Goal: Task Accomplishment & Management: Complete application form

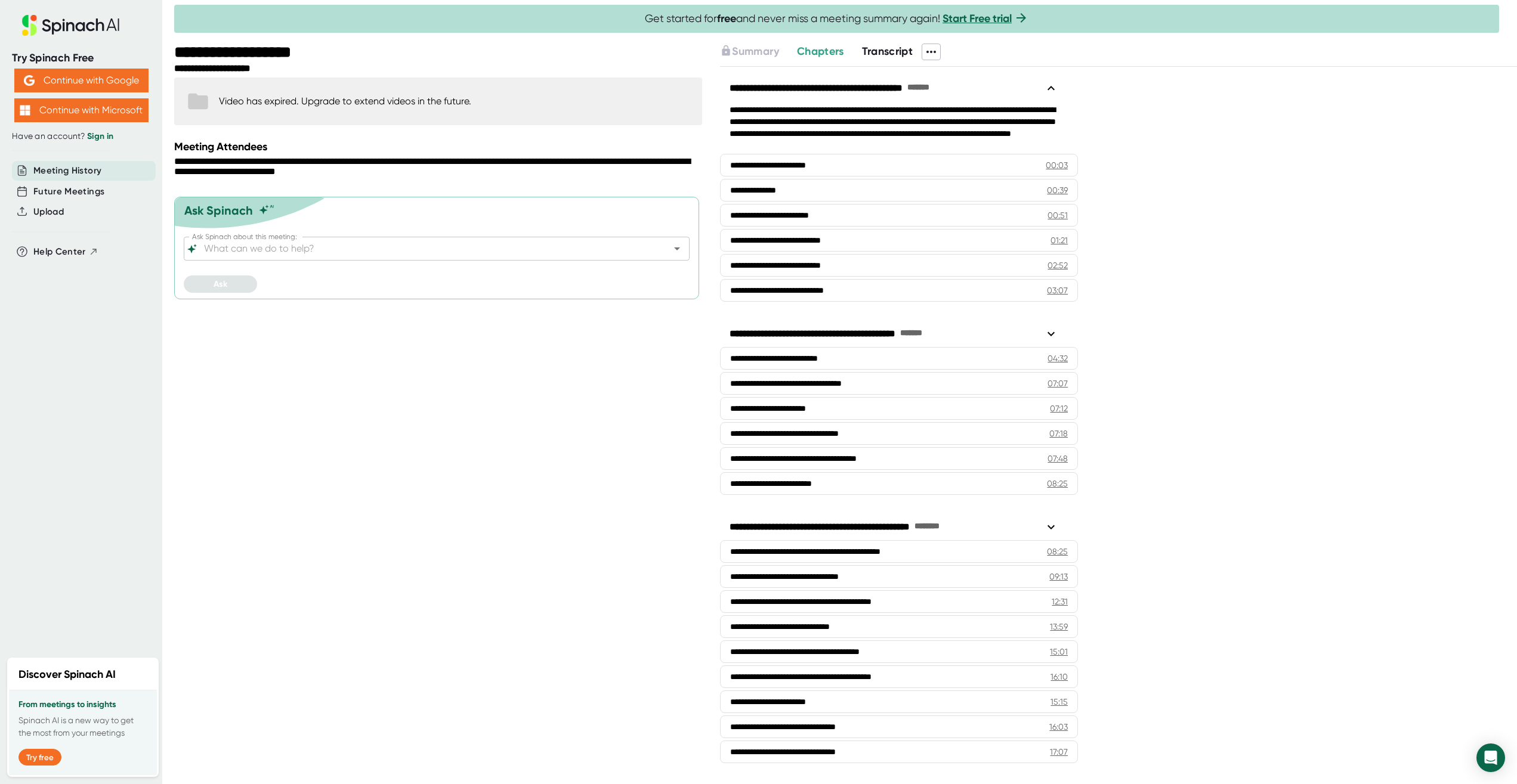
click at [901, 49] on span "Transcript" at bounding box center [888, 51] width 51 height 13
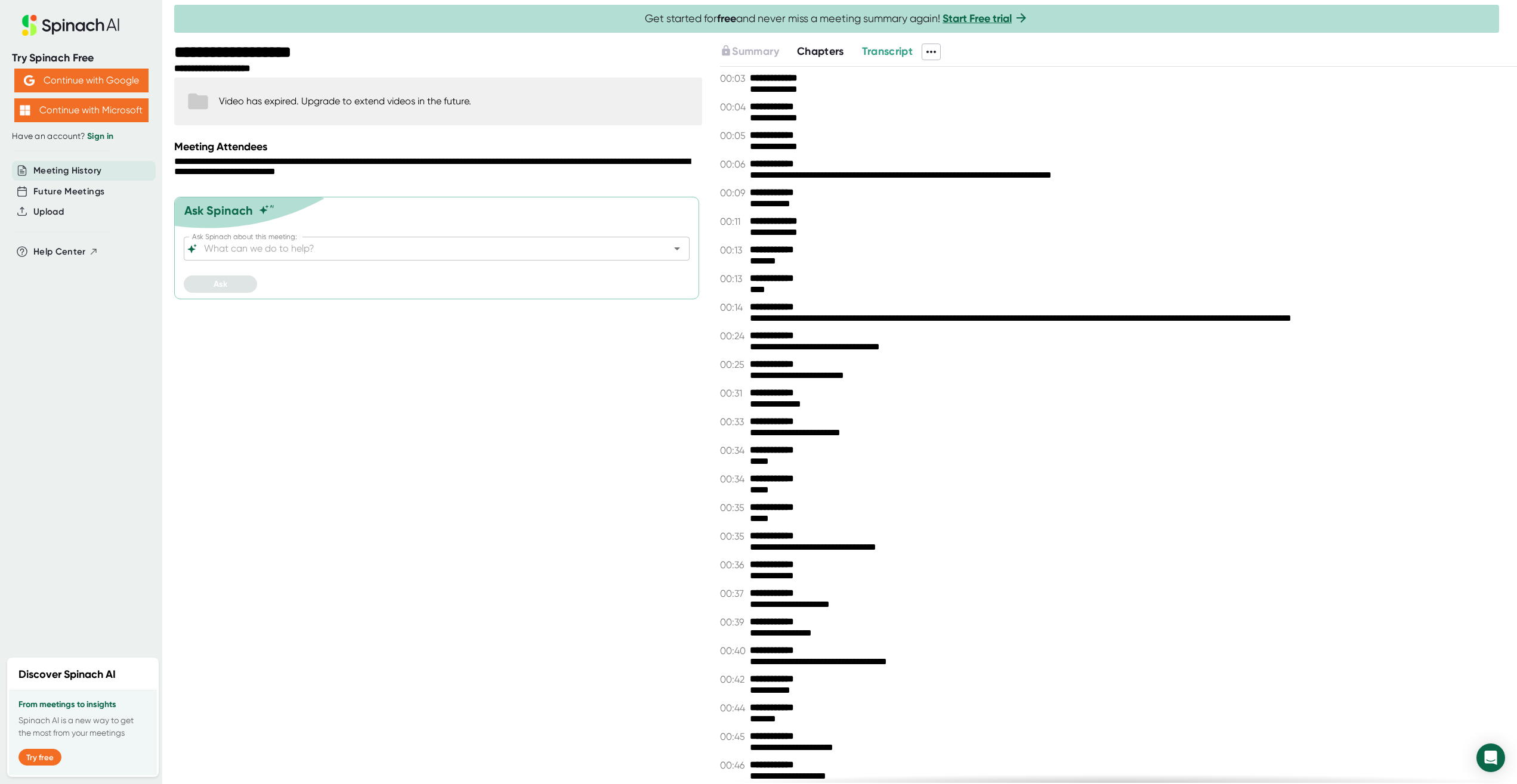
click at [938, 52] on icon at bounding box center [931, 52] width 14 height 14
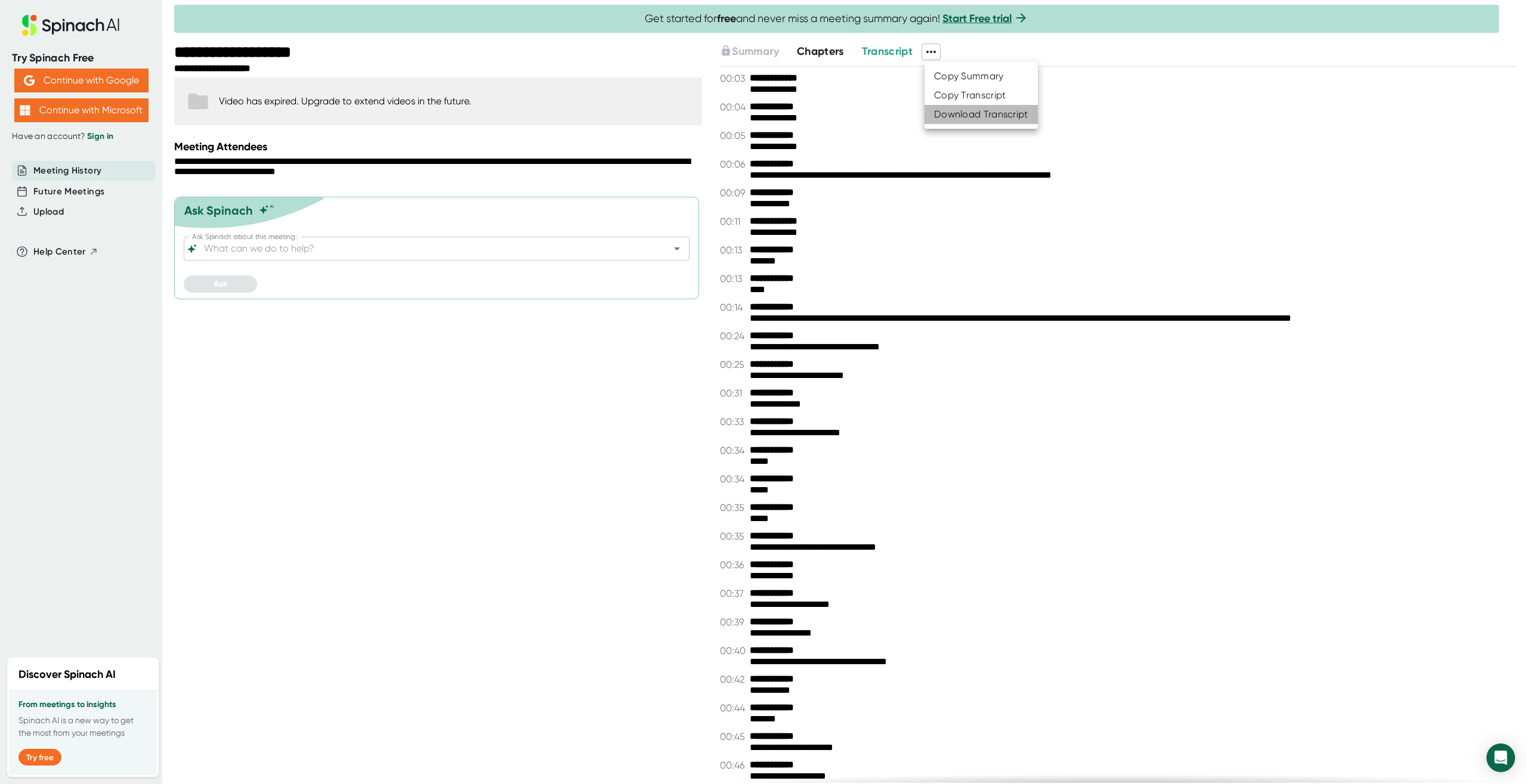
click at [977, 119] on div "Download Transcript" at bounding box center [982, 114] width 95 height 12
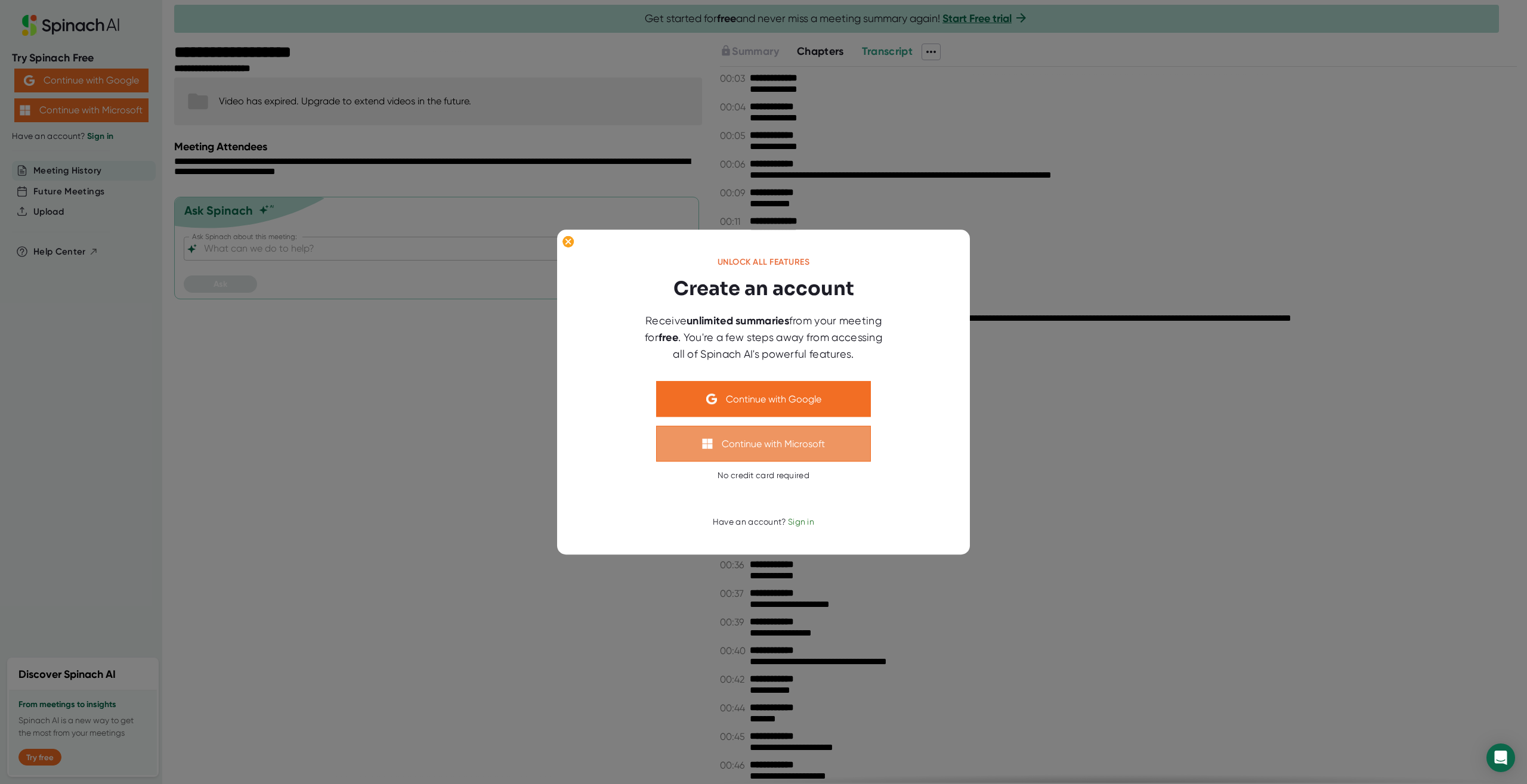
click at [772, 439] on button "Continue with Microsoft" at bounding box center [764, 444] width 215 height 36
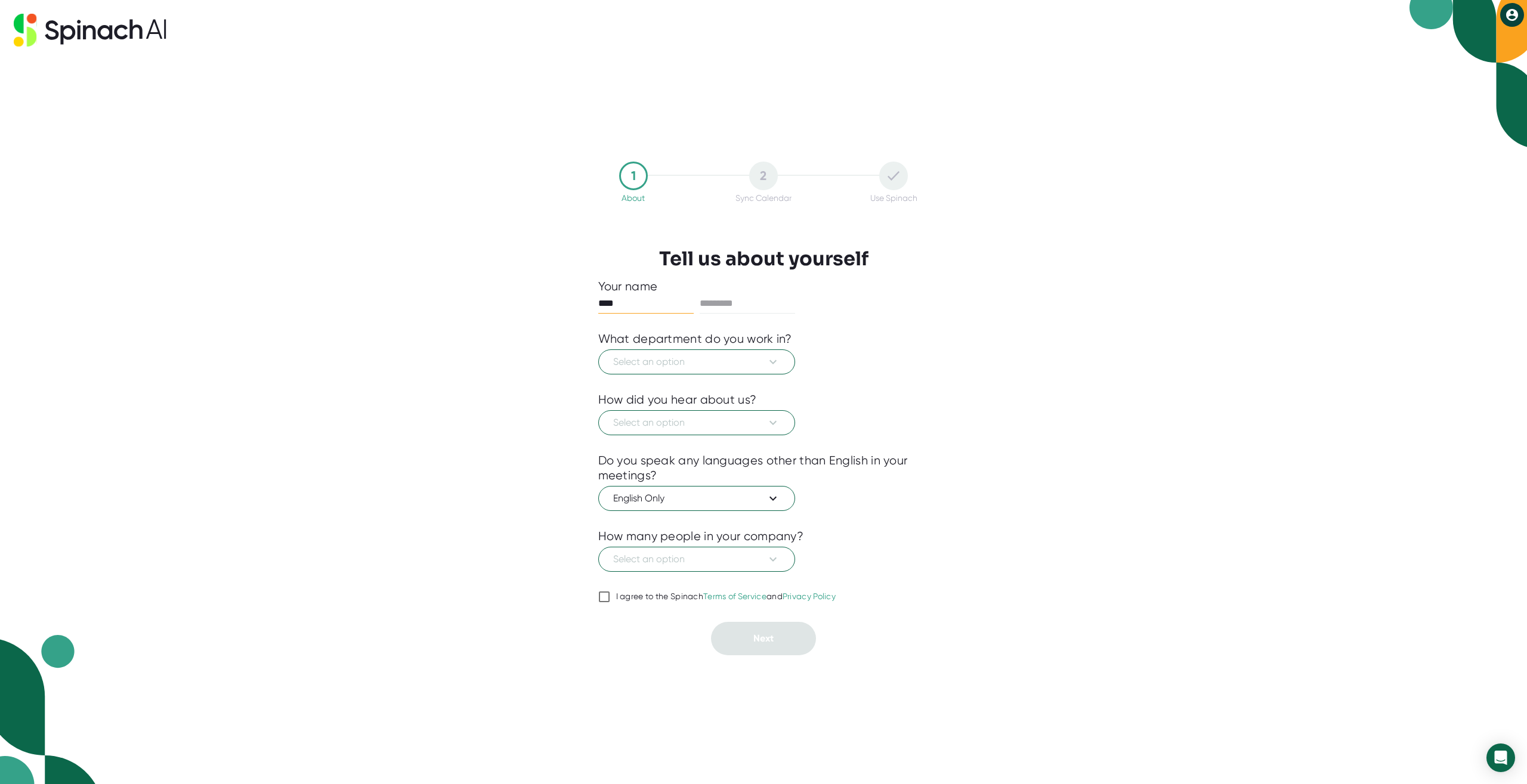
type input "****"
type input "******"
click at [603, 598] on input "I agree to the Spinach Terms of Service and Privacy Policy" at bounding box center [604, 597] width 12 height 14
checkbox input "true"
click at [779, 363] on icon at bounding box center [773, 362] width 14 height 14
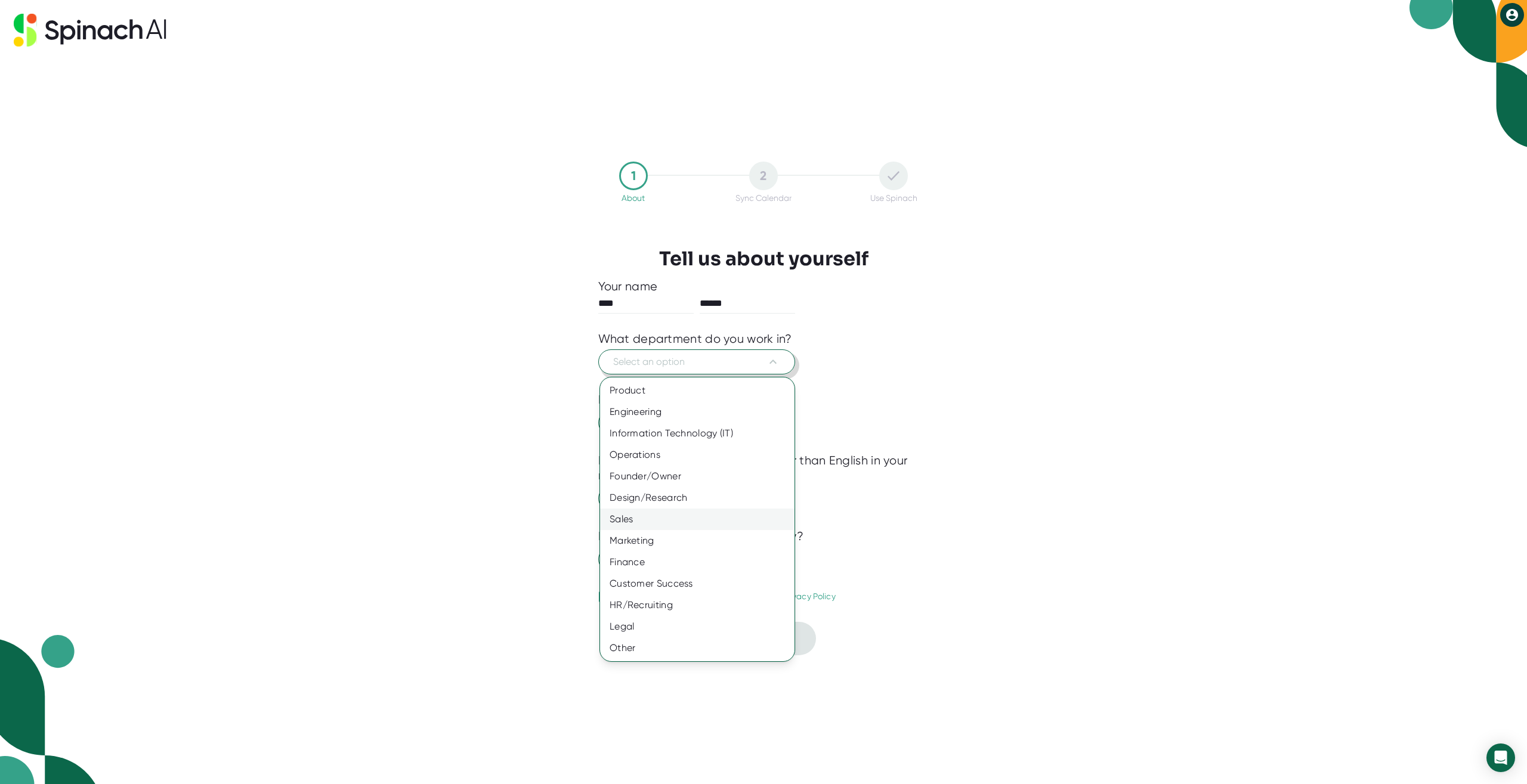
click at [664, 520] on div "Sales" at bounding box center [697, 520] width 195 height 22
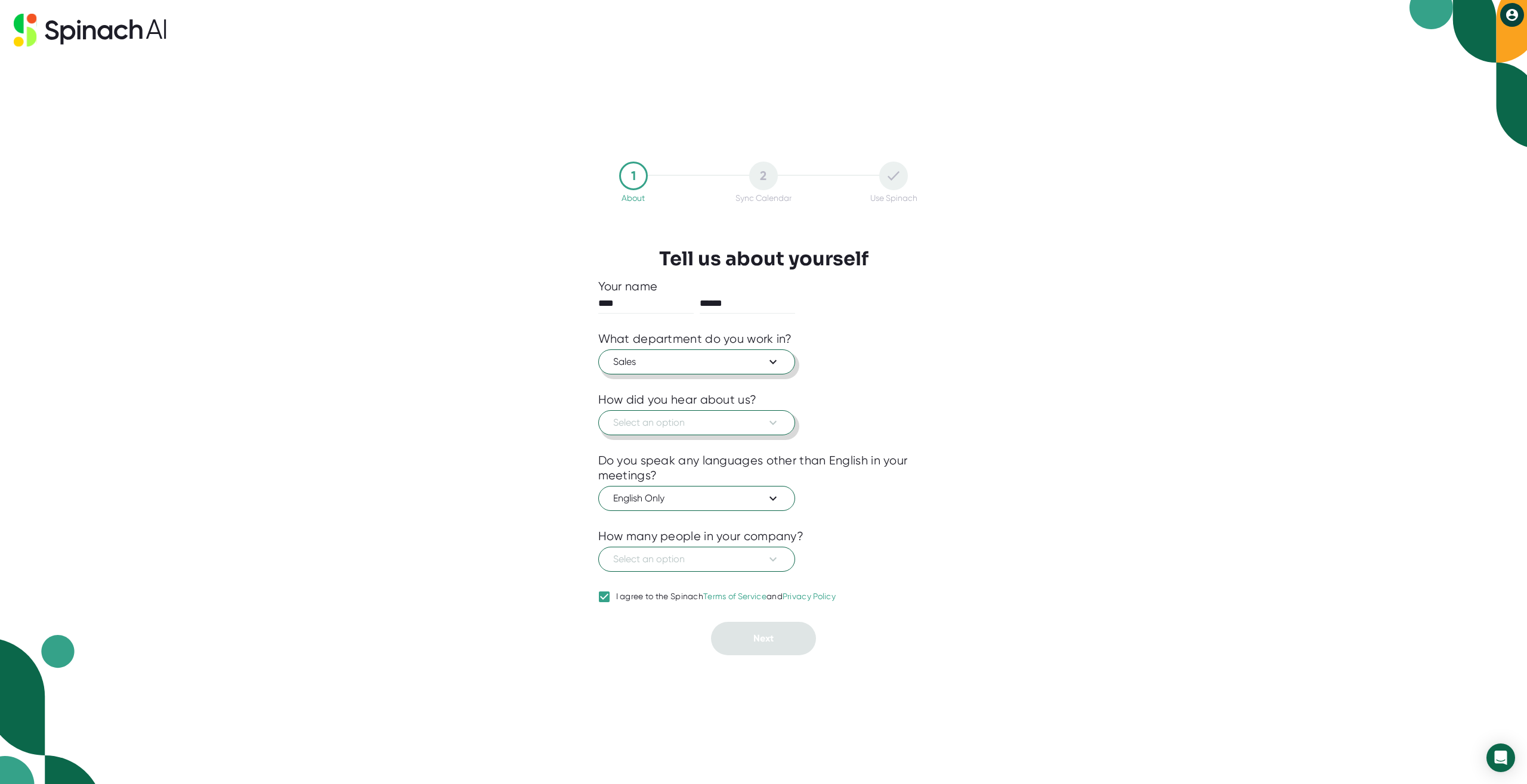
click at [784, 429] on button "Select an option" at bounding box center [697, 423] width 197 height 25
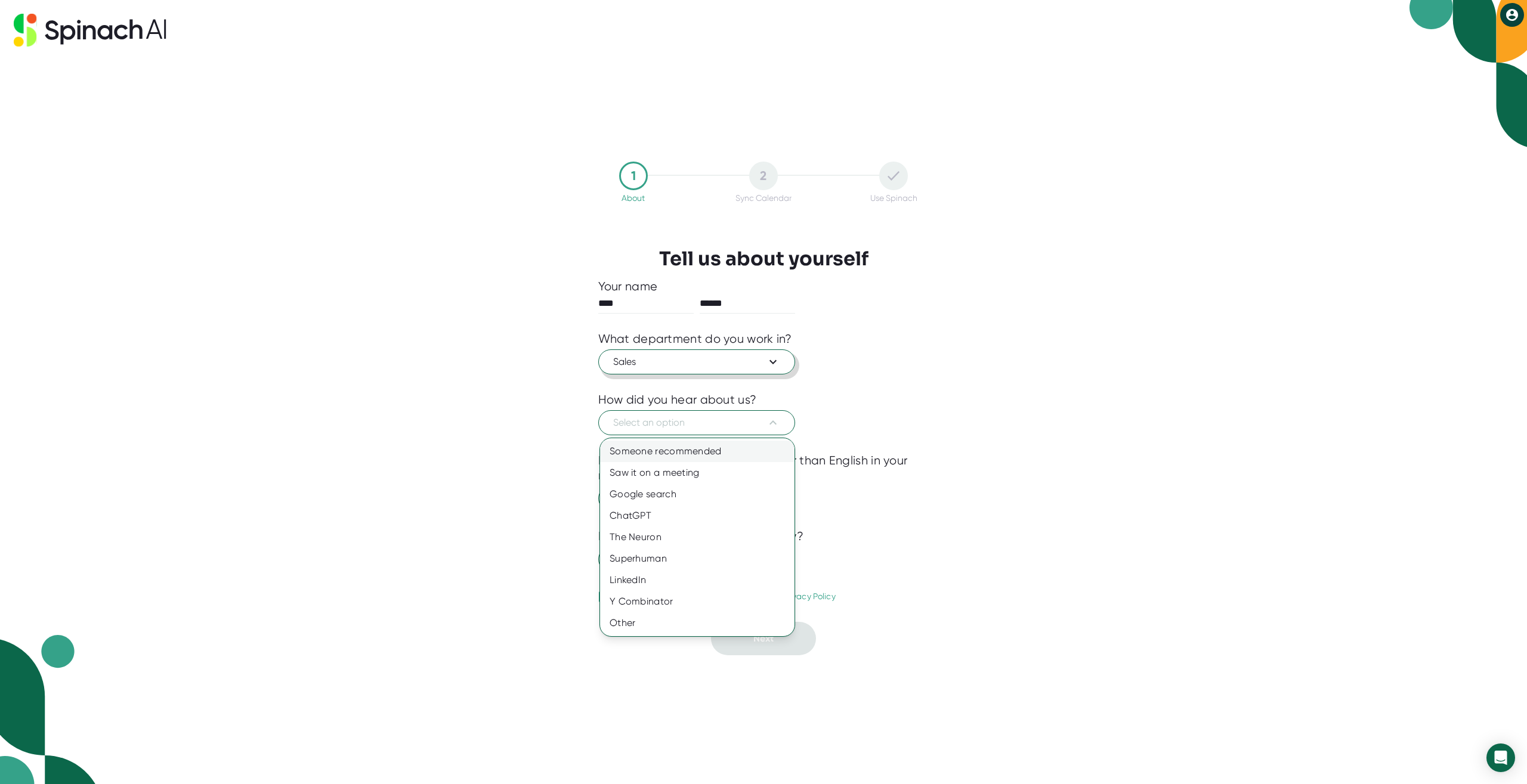
click at [747, 446] on div "Someone recommended" at bounding box center [697, 451] width 195 height 22
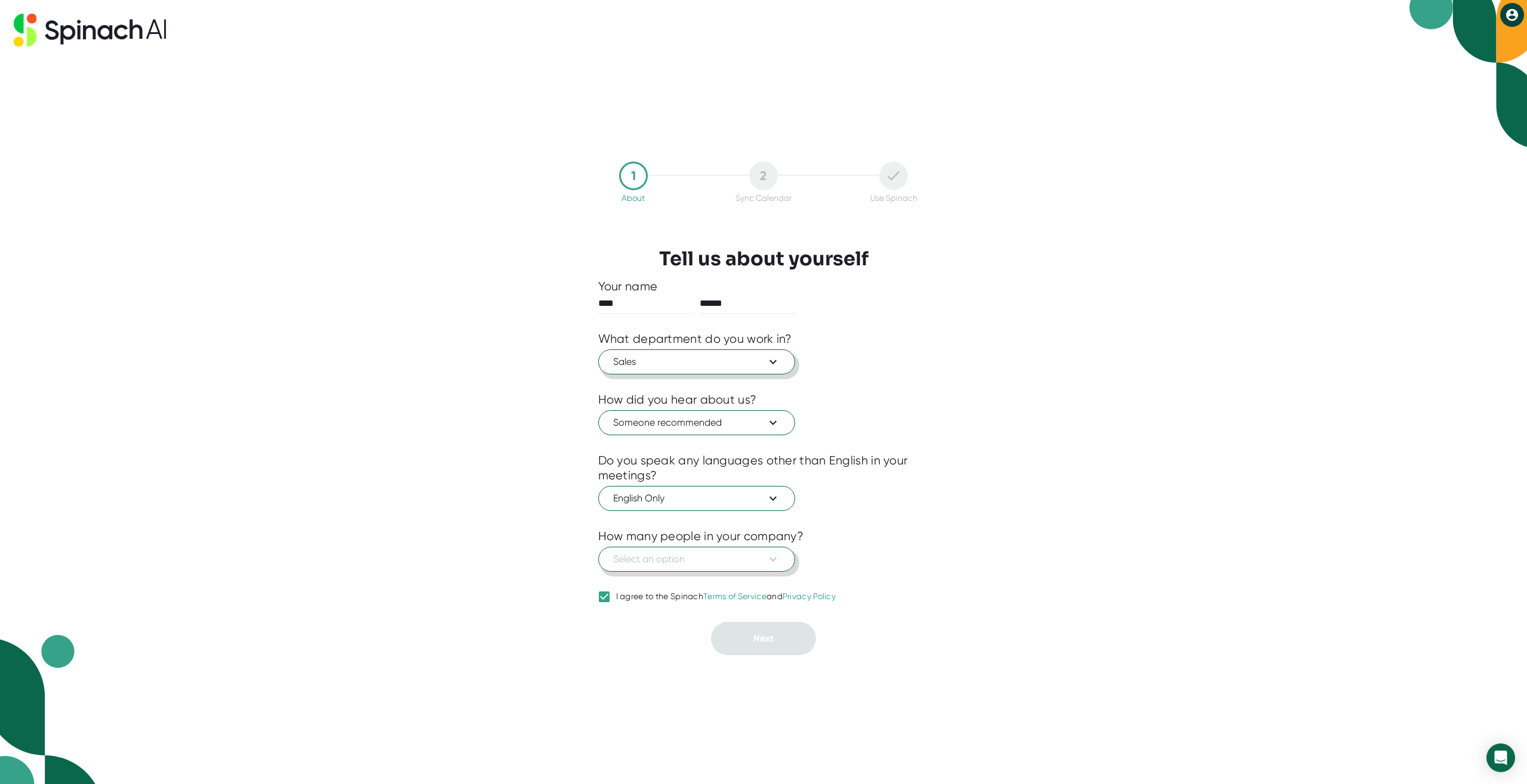
click at [785, 559] on button "Select an option" at bounding box center [697, 559] width 197 height 25
click at [731, 589] on div "1-10" at bounding box center [697, 588] width 195 height 22
click at [782, 639] on button "Next" at bounding box center [763, 638] width 105 height 33
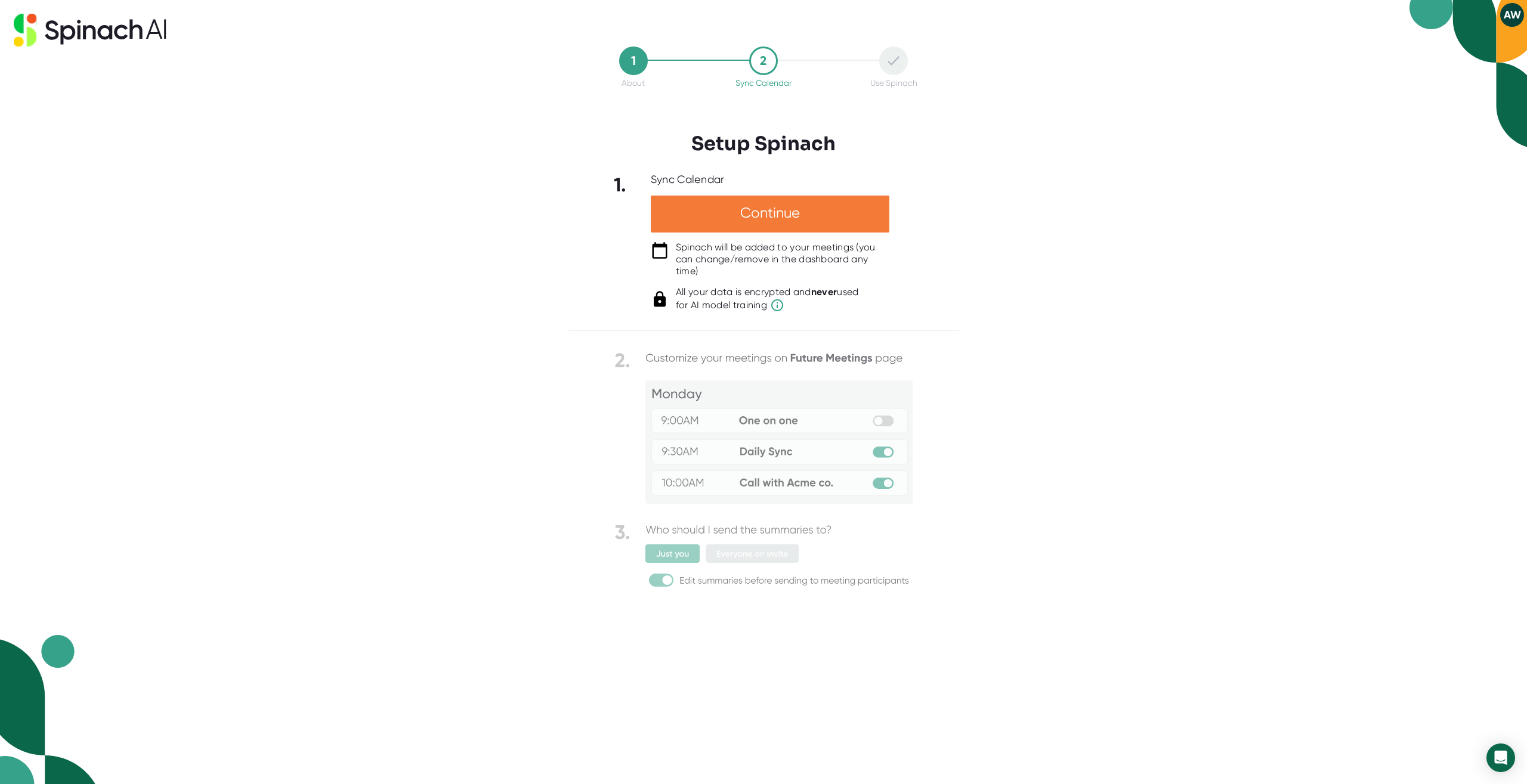
click at [756, 216] on div "Continue" at bounding box center [770, 214] width 239 height 37
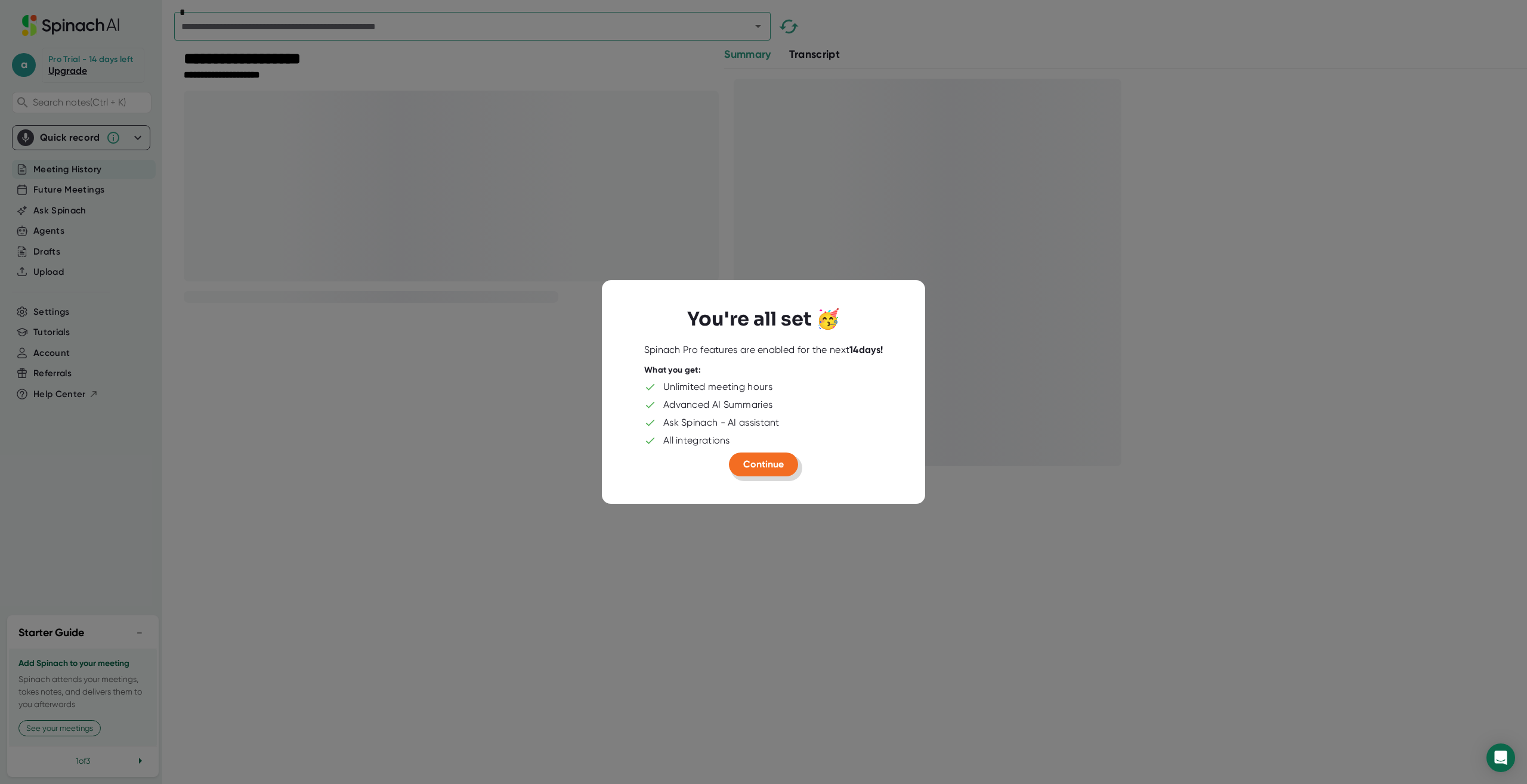
click at [777, 469] on span "Continue" at bounding box center [764, 464] width 41 height 11
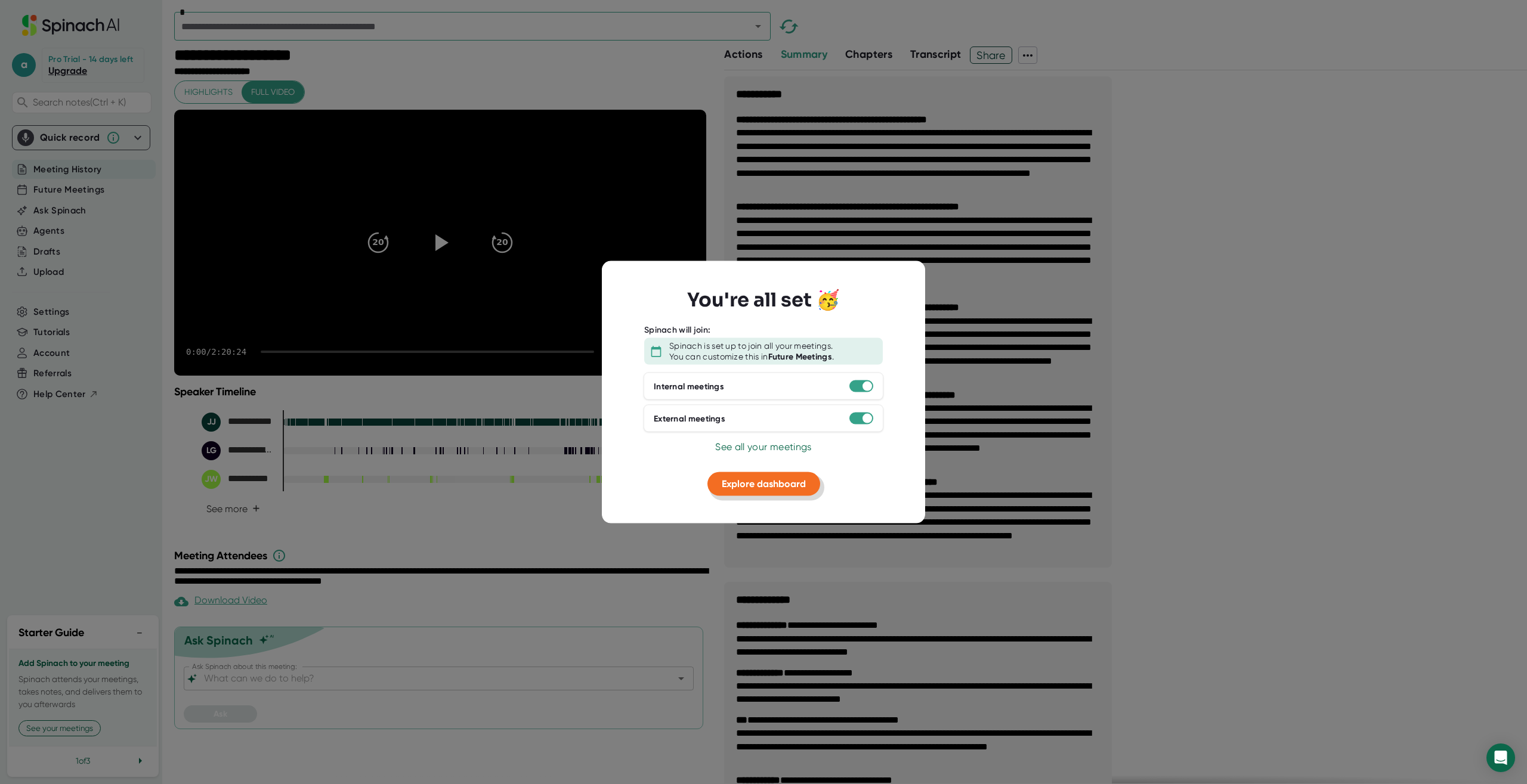
click at [770, 485] on span "Explore dashboard" at bounding box center [764, 484] width 84 height 11
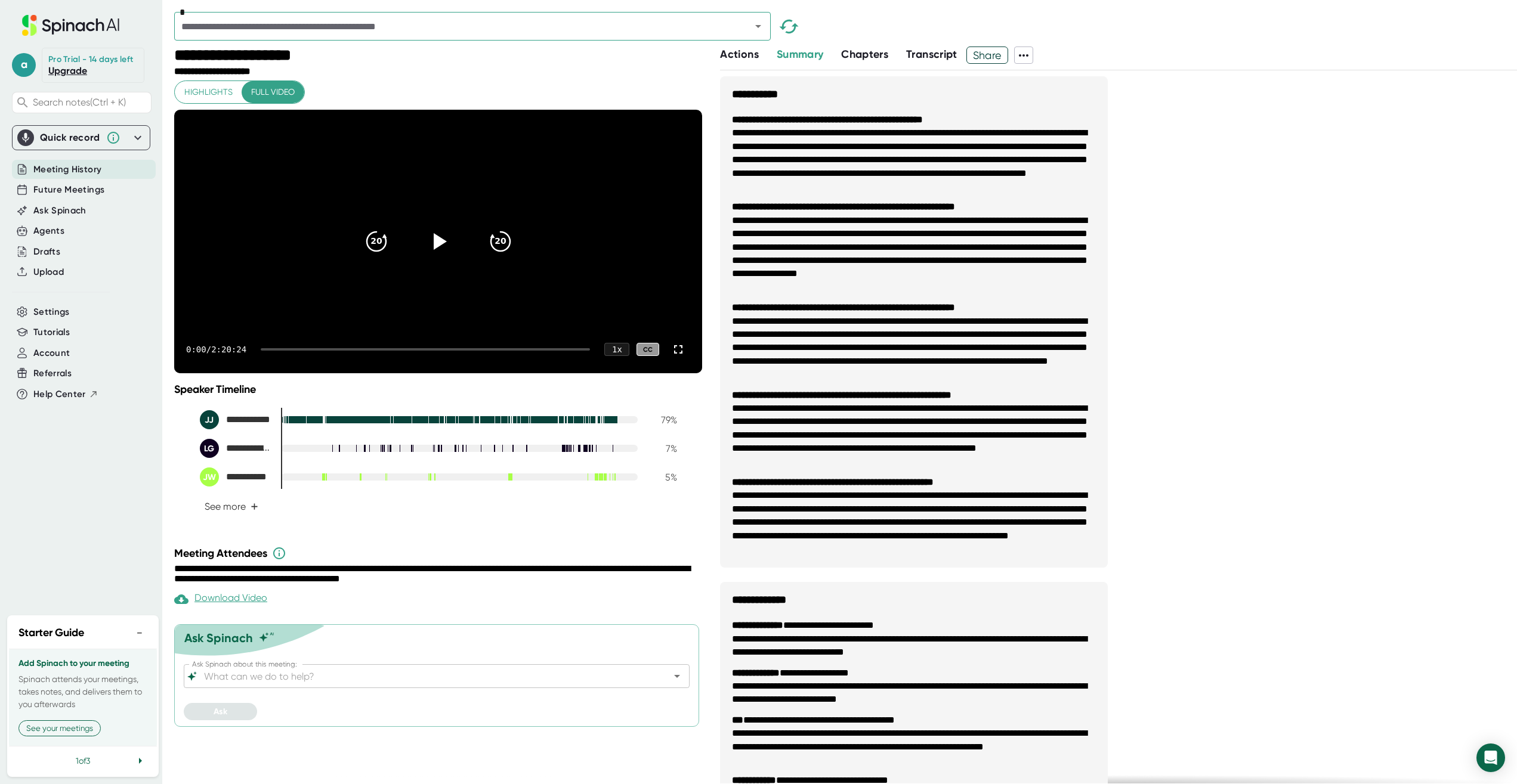
click at [66, 167] on span "Meeting History" at bounding box center [67, 169] width 68 height 13
click at [431, 257] on icon at bounding box center [438, 241] width 30 height 30
click at [438, 255] on icon at bounding box center [438, 241] width 30 height 30
click at [931, 59] on span "Transcript" at bounding box center [932, 54] width 51 height 13
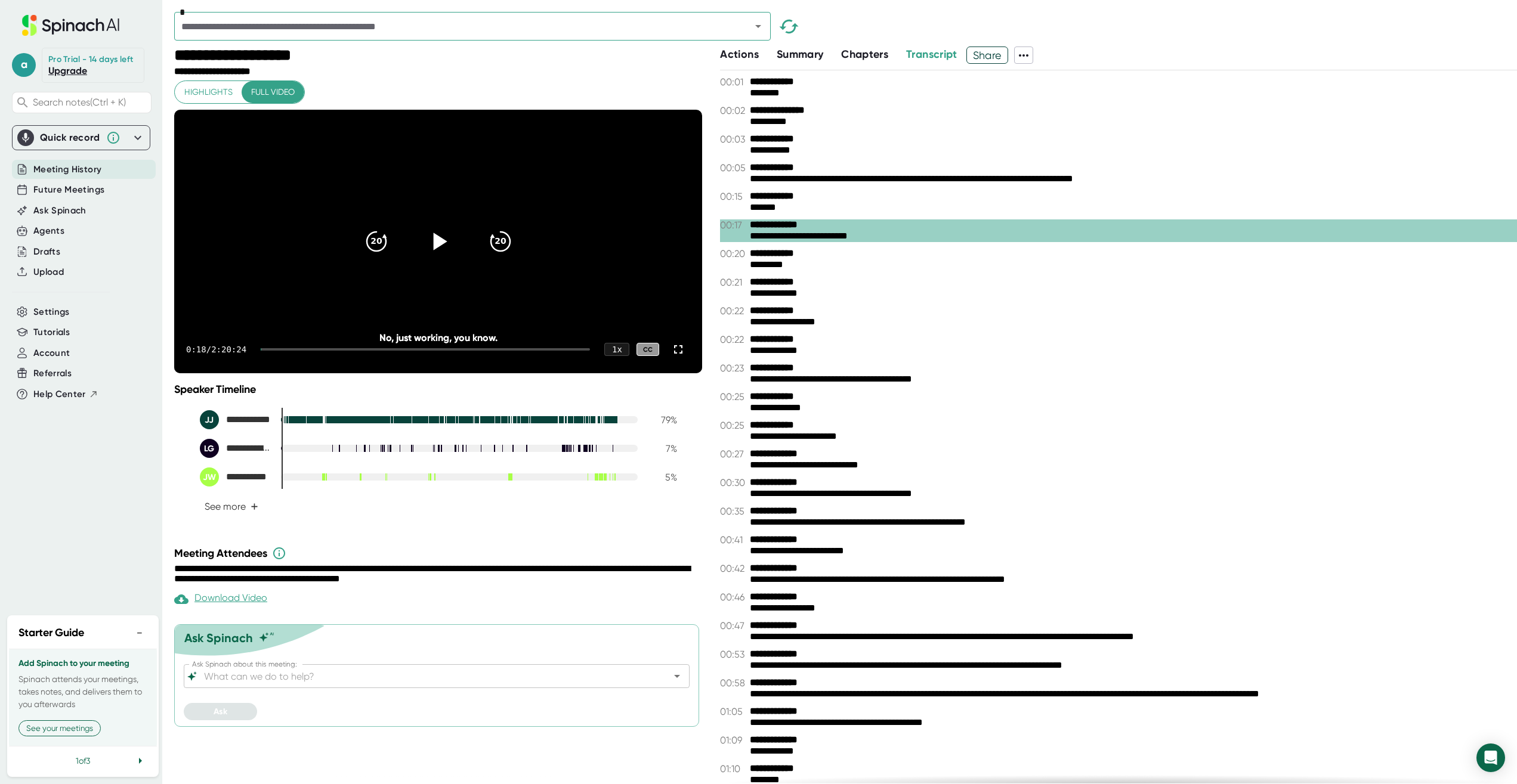
click at [1026, 56] on icon at bounding box center [1024, 56] width 14 height 14
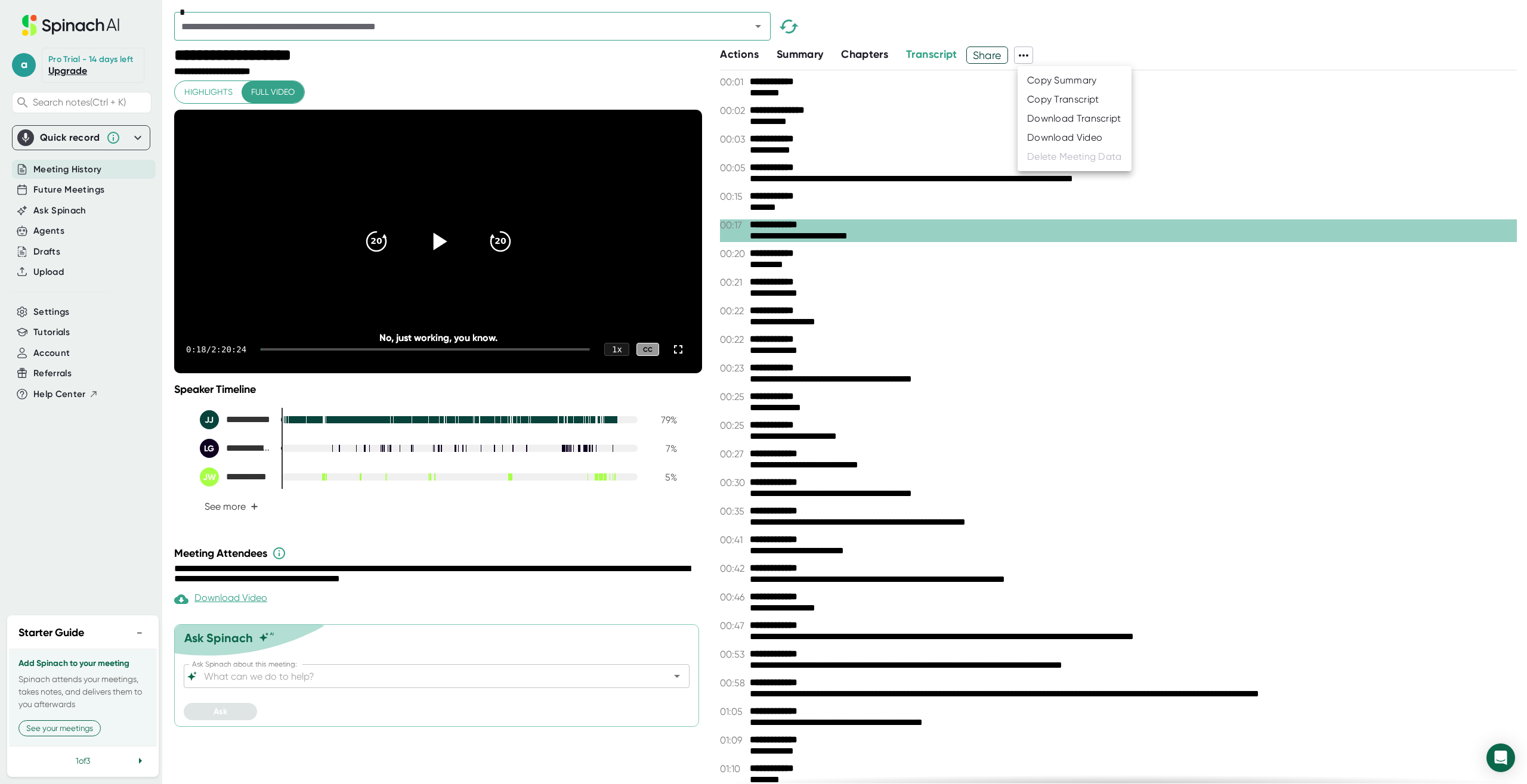
click at [1059, 123] on div "Download Transcript" at bounding box center [1075, 119] width 95 height 12
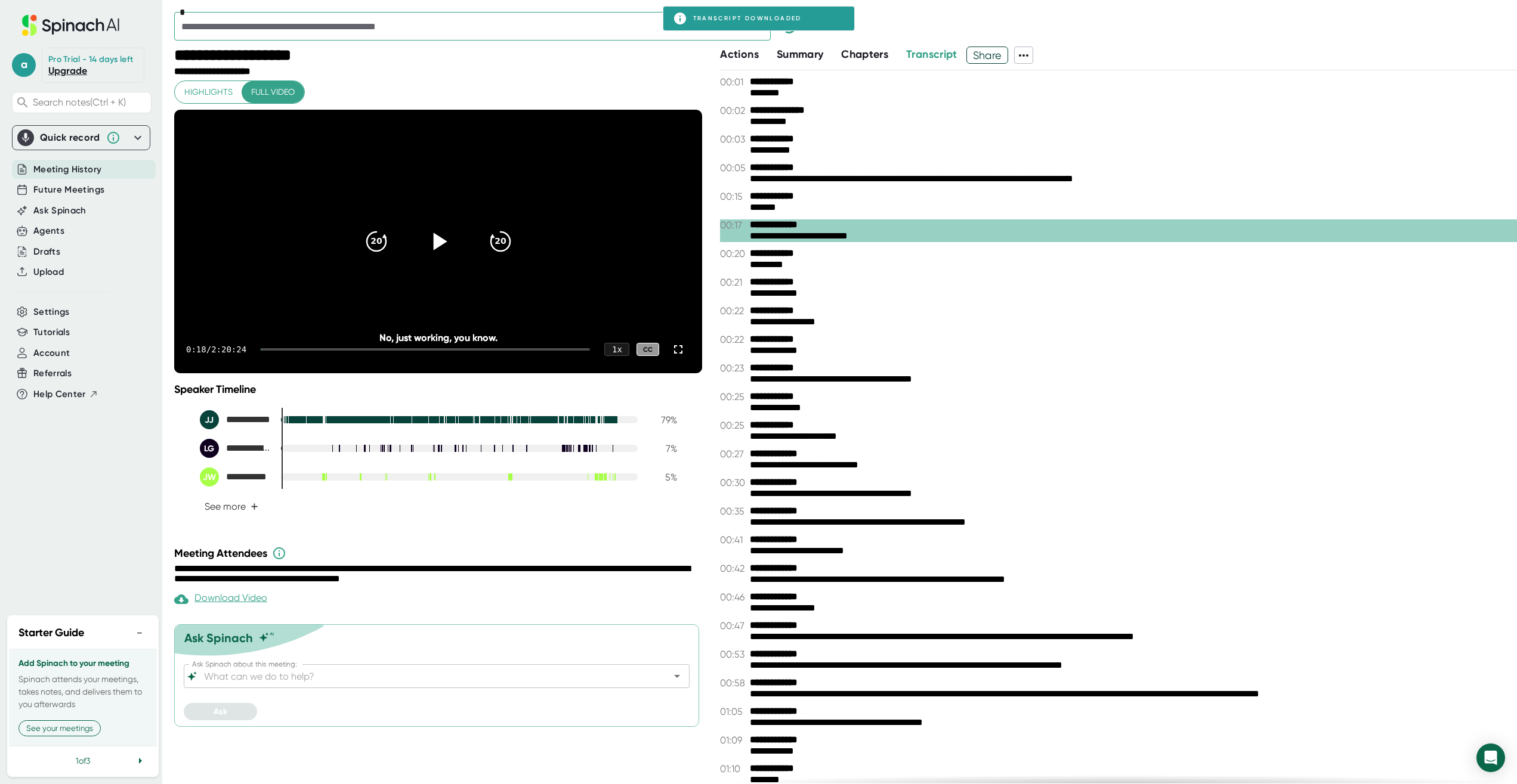
click at [67, 176] on span "Meeting History" at bounding box center [67, 169] width 68 height 13
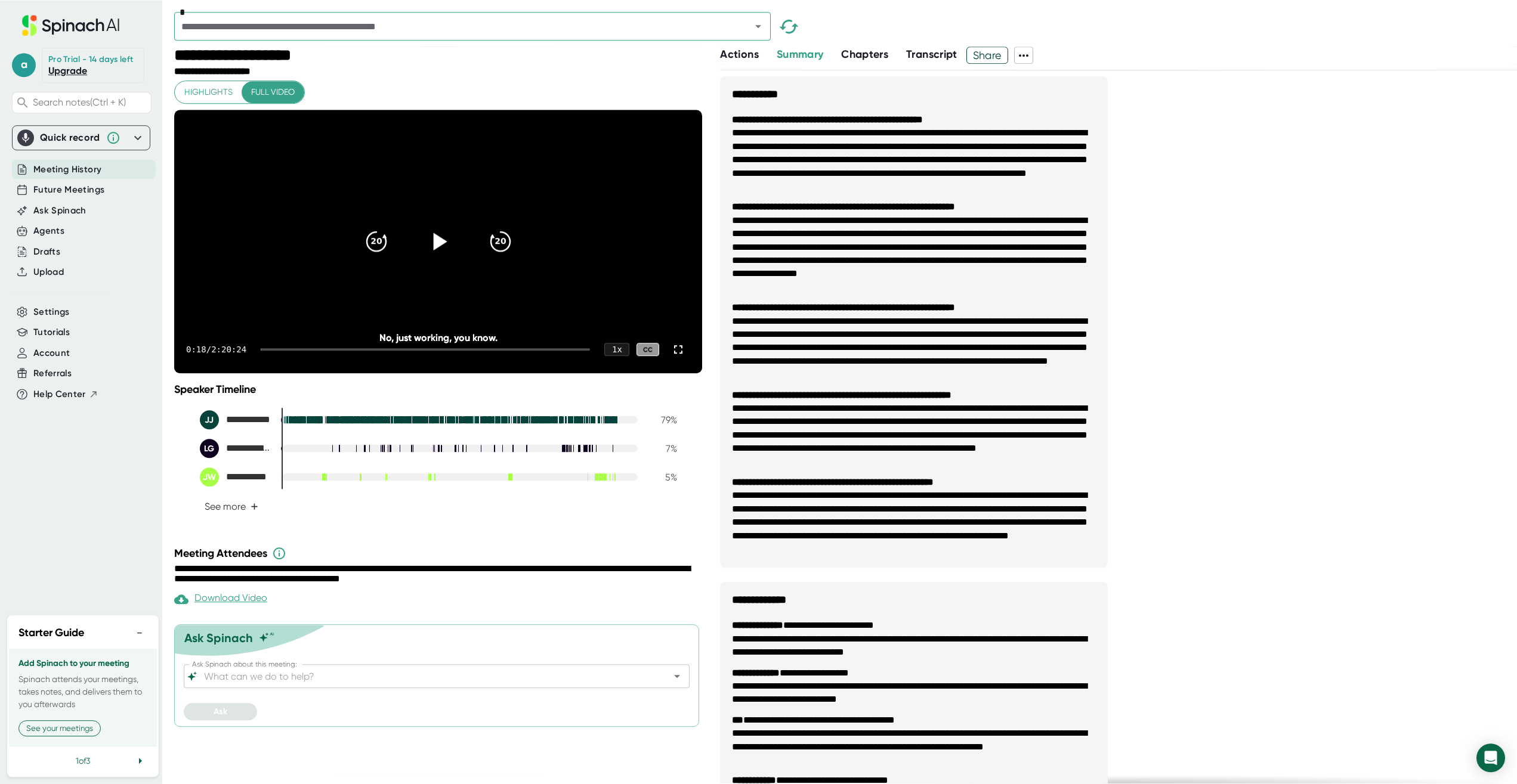
scroll to position [2, 0]
click at [70, 186] on span "Future Meetings" at bounding box center [68, 190] width 71 height 13
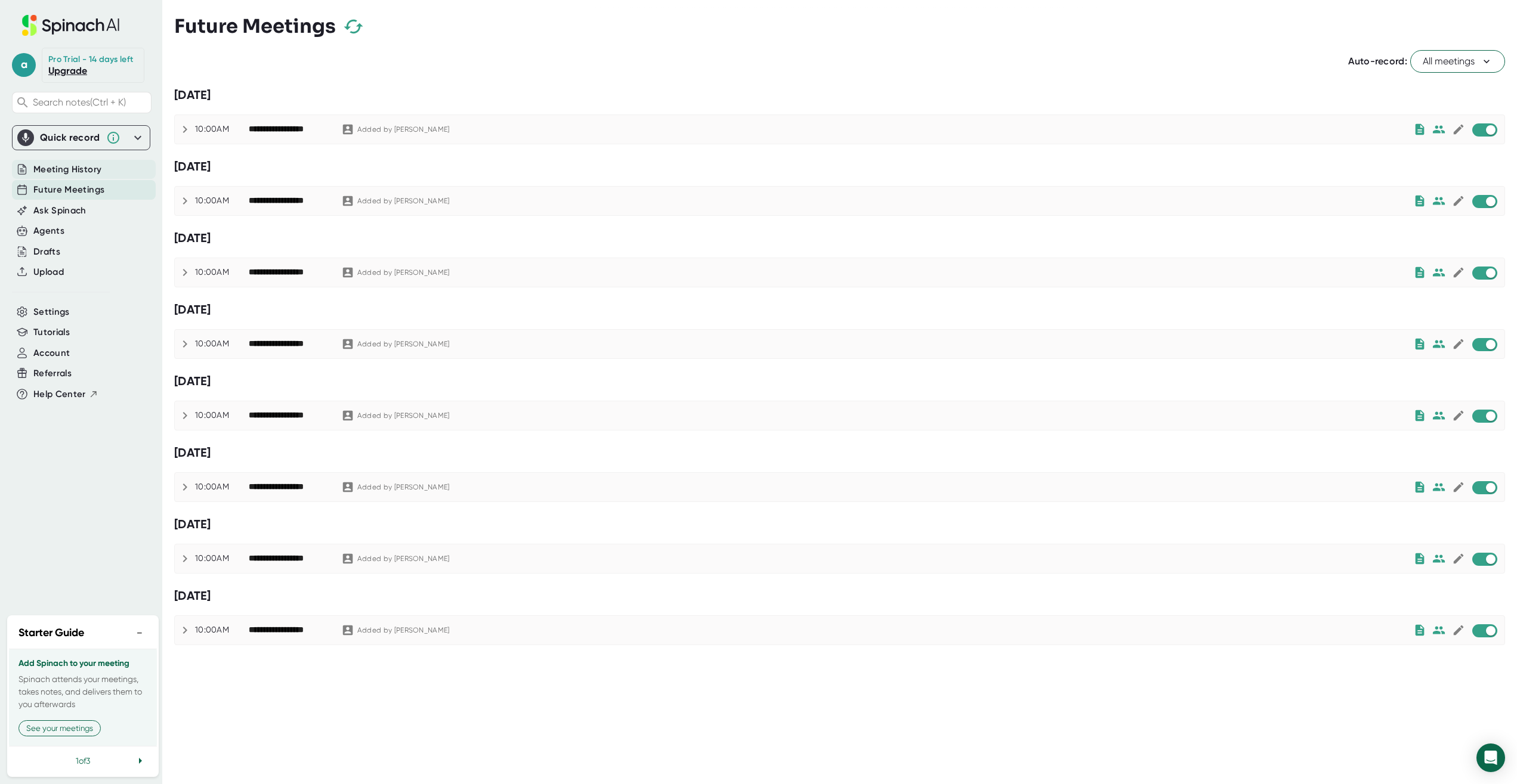
click at [76, 169] on span "Meeting History" at bounding box center [67, 169] width 68 height 13
